Goal: Task Accomplishment & Management: Use online tool/utility

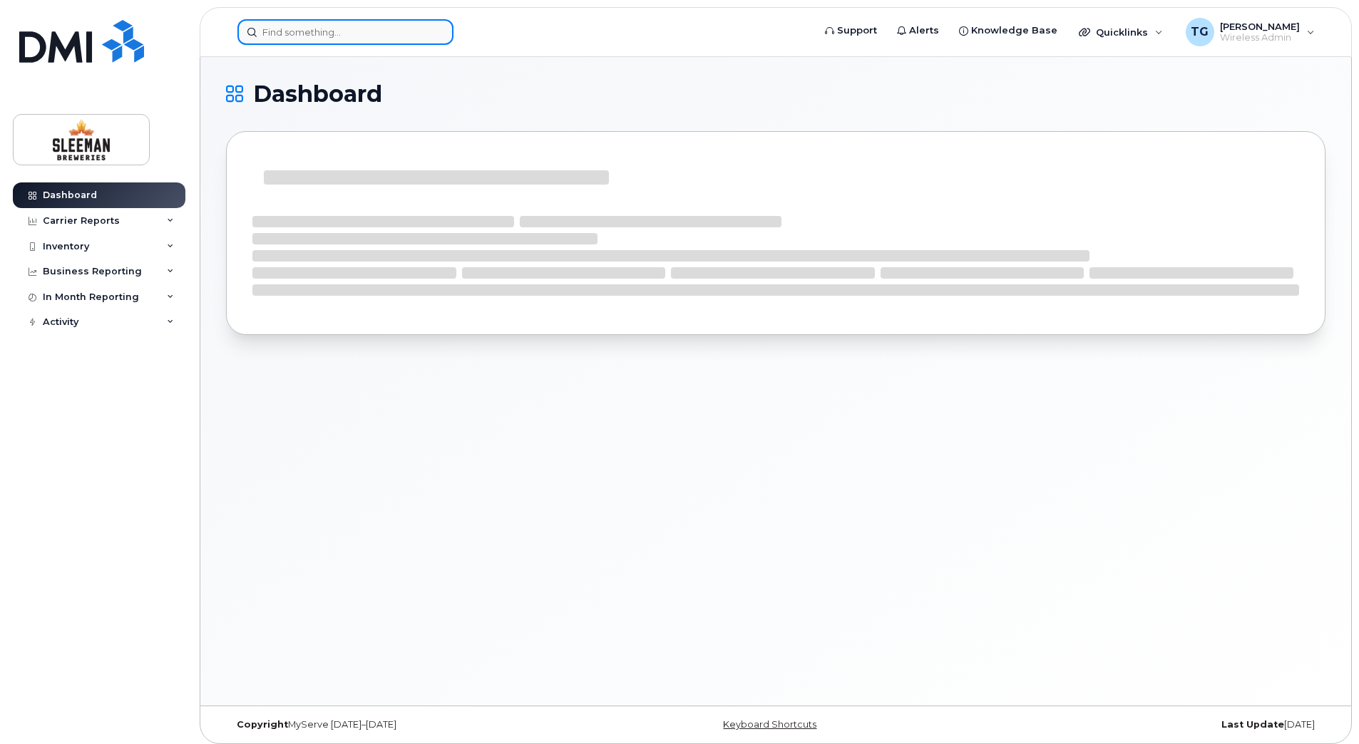
click at [330, 38] on input at bounding box center [345, 32] width 216 height 26
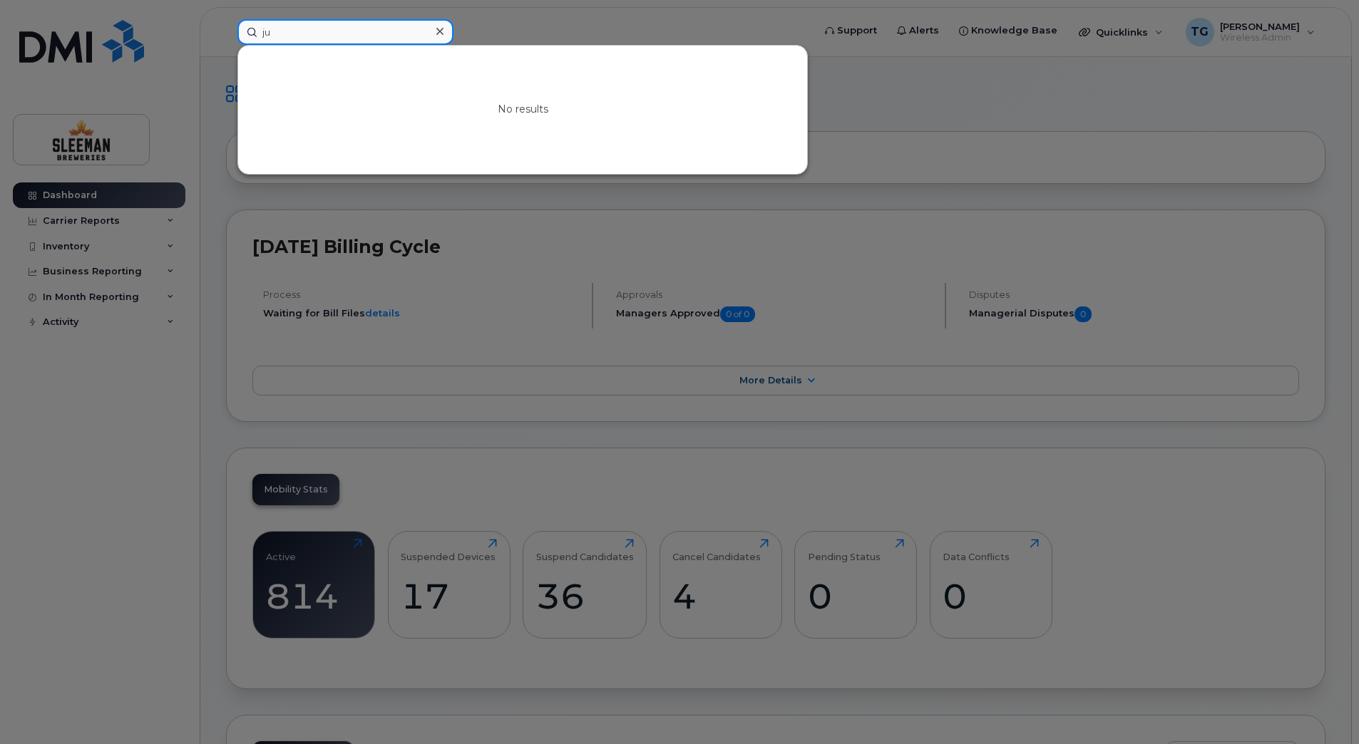
type input "j"
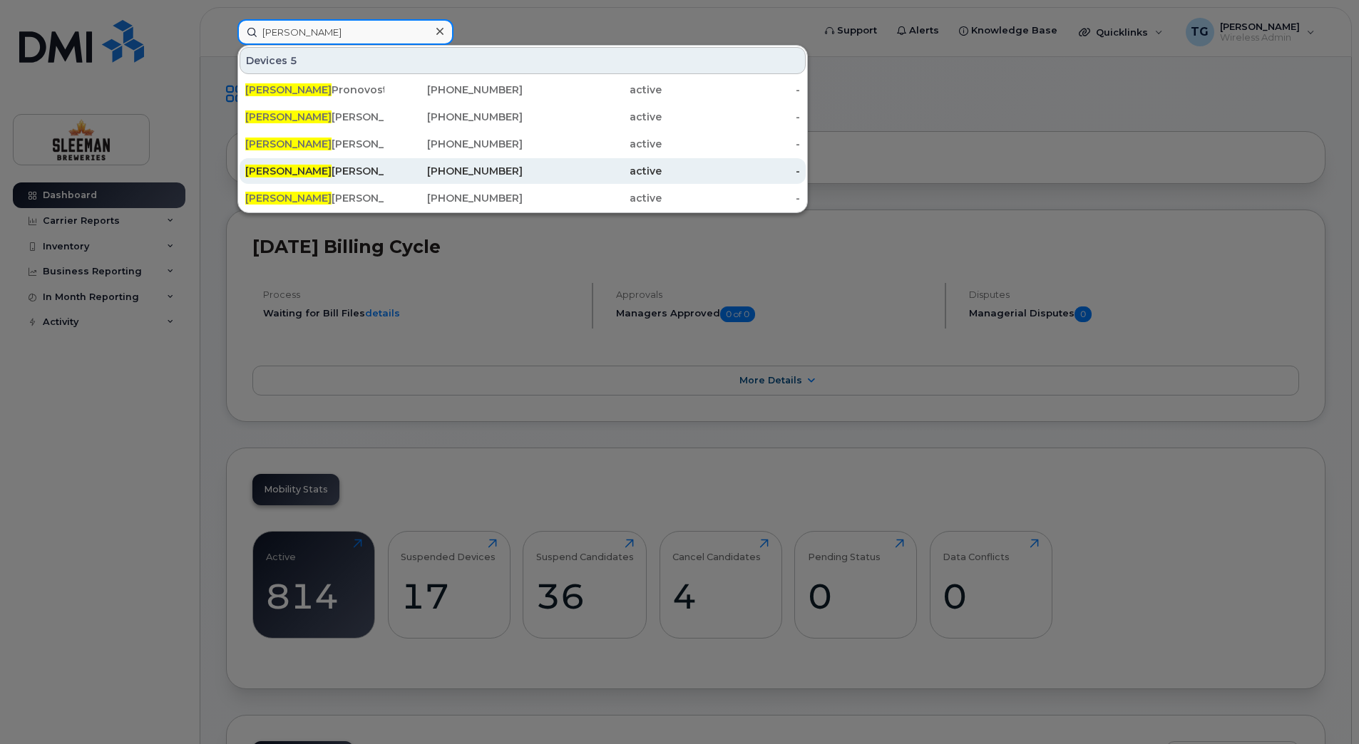
type input "[PERSON_NAME]"
click at [343, 174] on div "[PERSON_NAME]" at bounding box center [314, 171] width 139 height 14
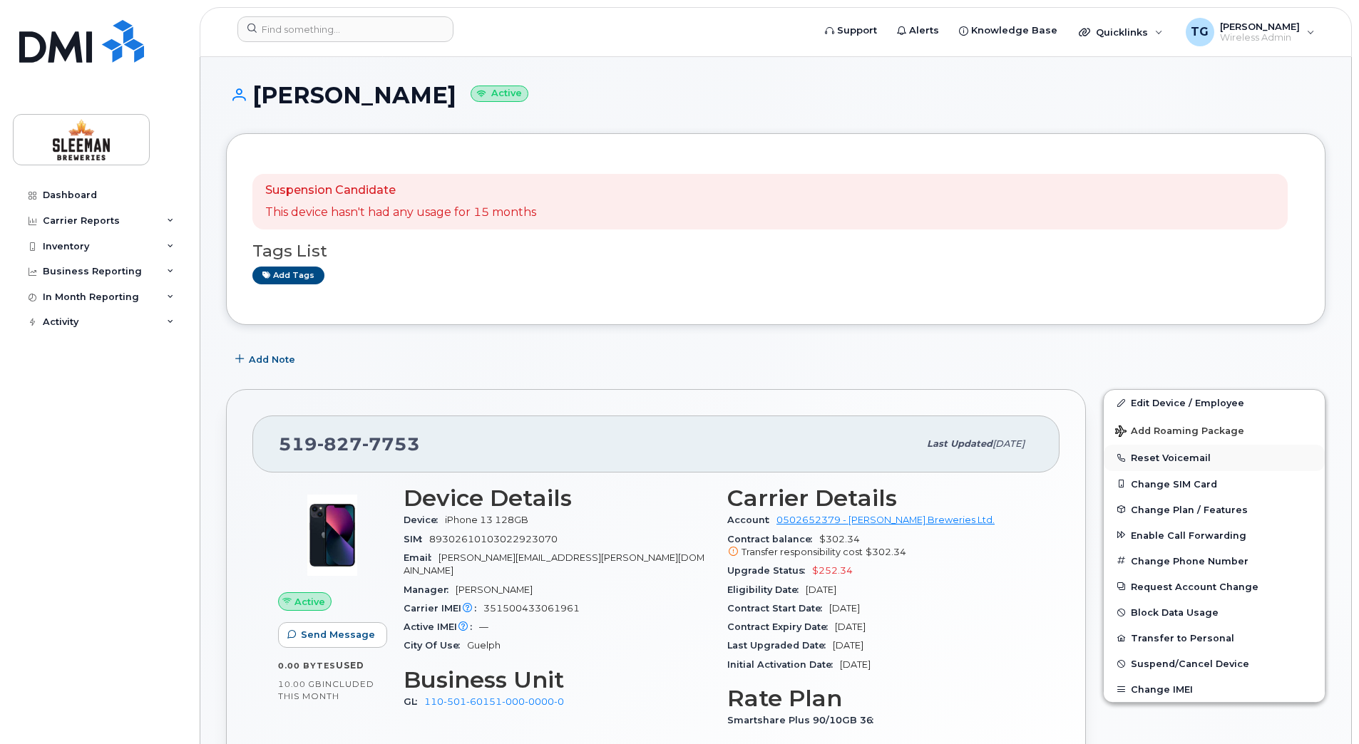
click at [1175, 460] on button "Reset Voicemail" at bounding box center [1214, 458] width 221 height 26
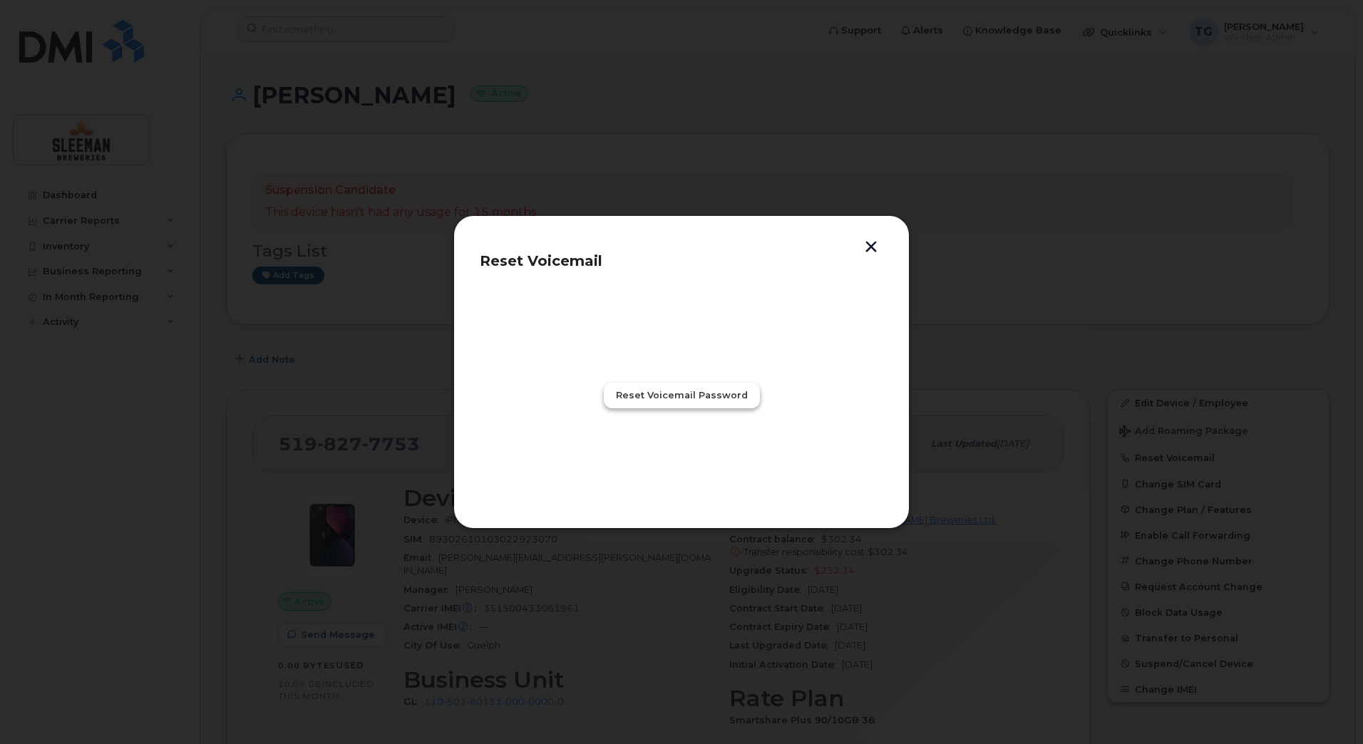
click at [693, 399] on span "Reset Voicemail Password" at bounding box center [682, 396] width 132 height 14
click at [678, 458] on span "Close" at bounding box center [681, 458] width 29 height 14
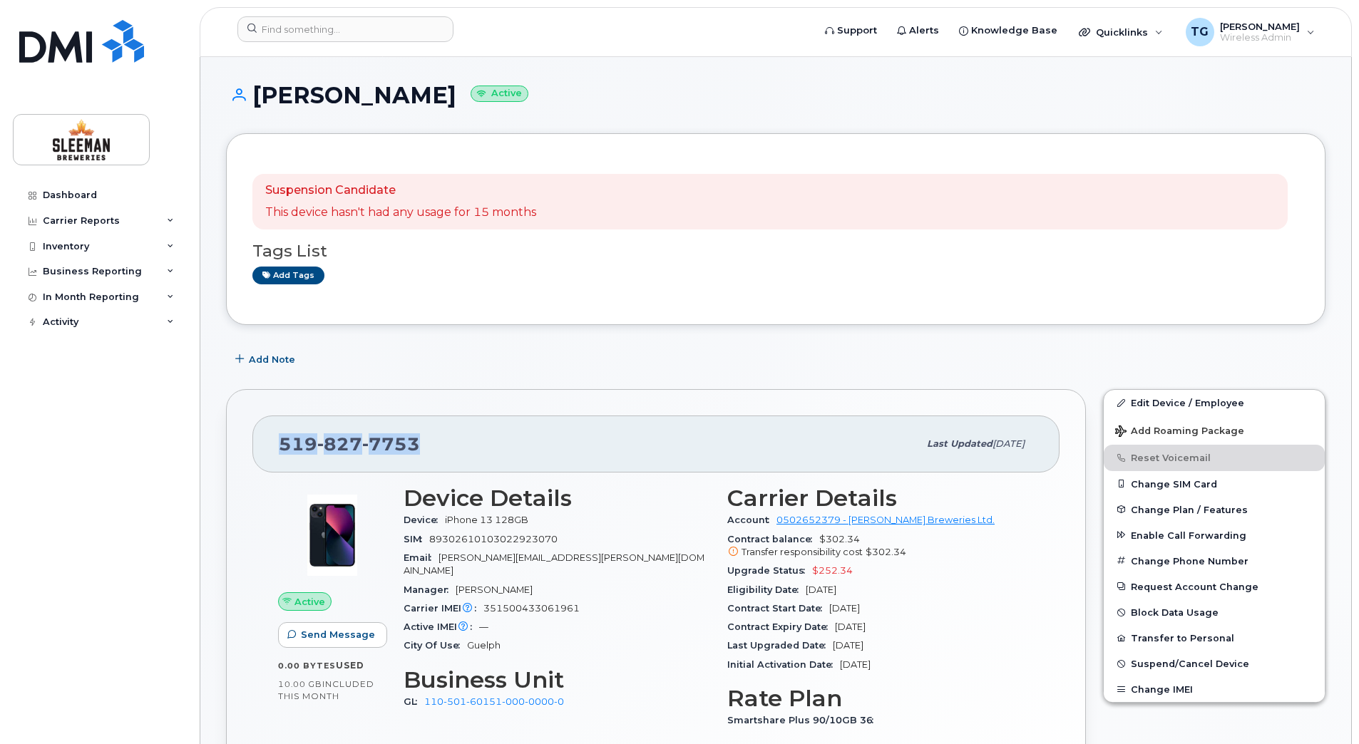
drag, startPoint x: 426, startPoint y: 443, endPoint x: 280, endPoint y: 441, distance: 146.2
click at [280, 441] on div "519 827 7753" at bounding box center [599, 444] width 640 height 30
copy span "519 827 7753"
